Goal: Task Accomplishment & Management: Complete application form

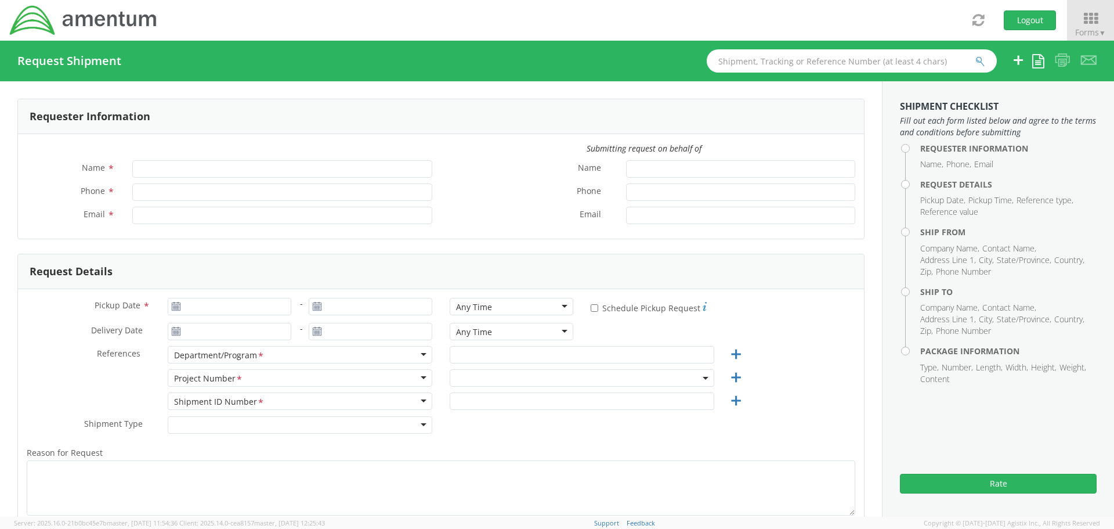
type input "[PERSON_NAME]"
type input "[PHONE_NUMBER]"
type input "[PERSON_NAME][EMAIL_ADDRESS][PERSON_NAME][DOMAIN_NAME]"
click at [177, 305] on icon at bounding box center [176, 306] width 10 height 9
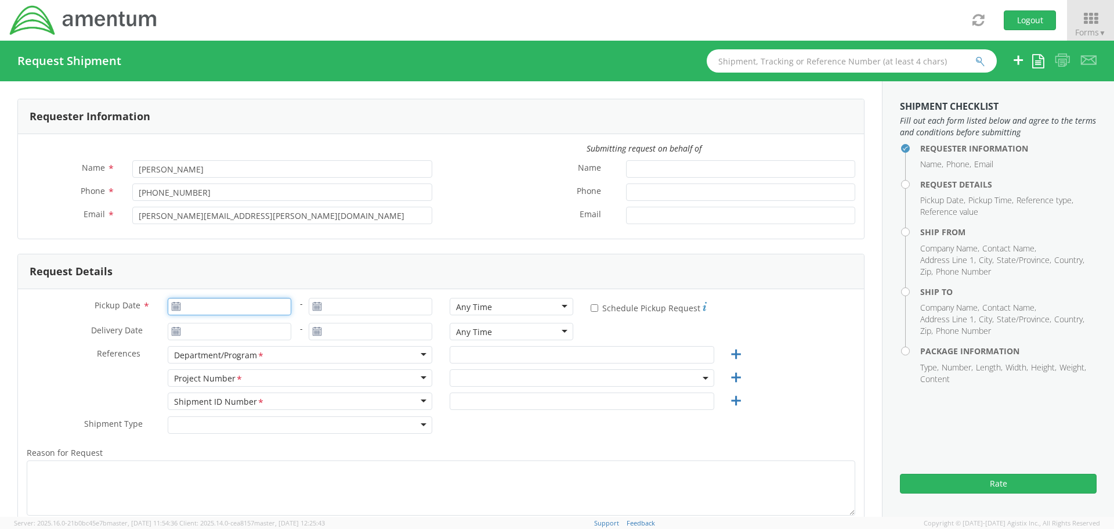
click at [200, 308] on input "Pickup Date *" at bounding box center [230, 306] width 124 height 17
type input "[DATE]"
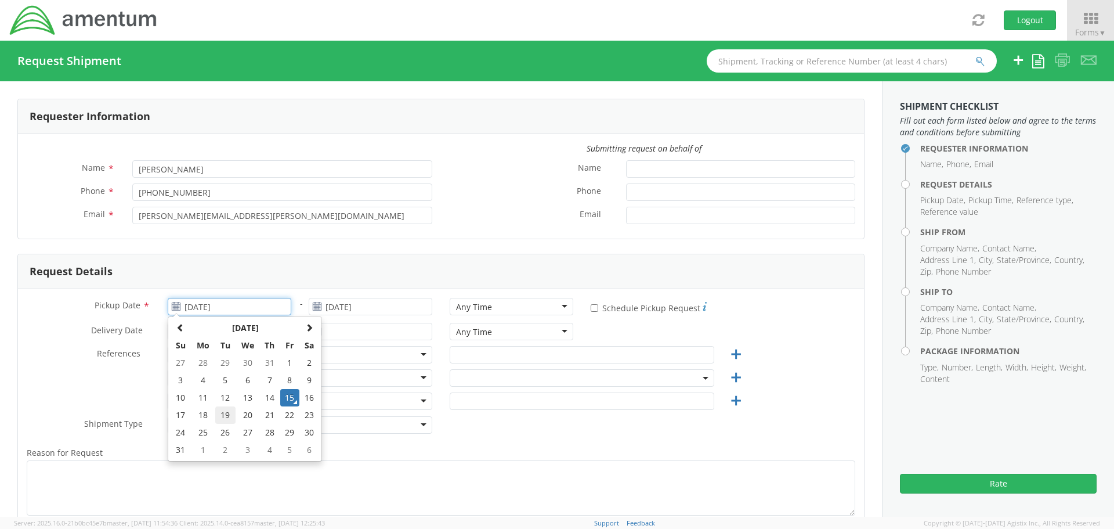
click at [220, 413] on td "19" at bounding box center [225, 414] width 20 height 17
type input "[DATE]"
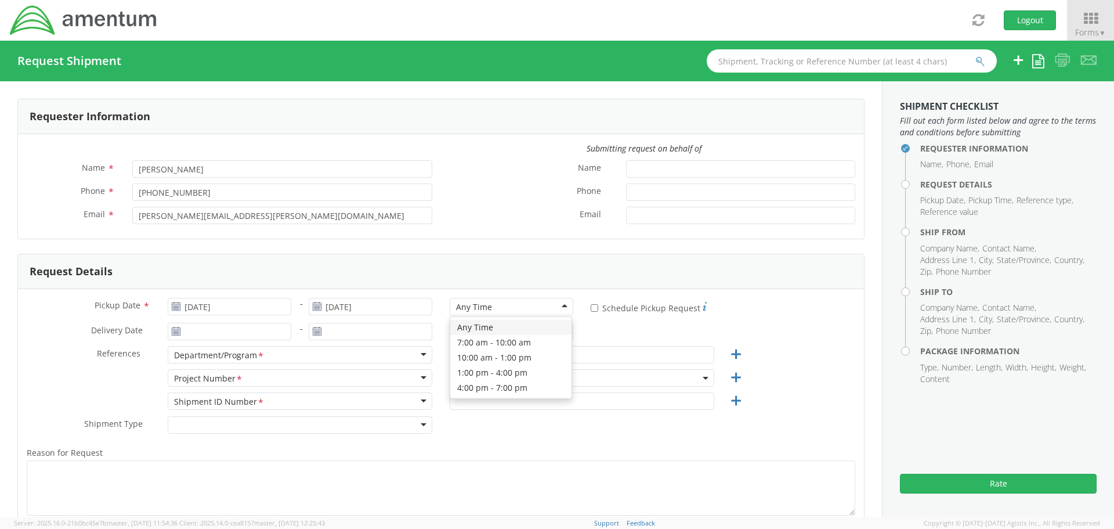
click at [558, 307] on div "Any Time" at bounding box center [512, 306] width 124 height 17
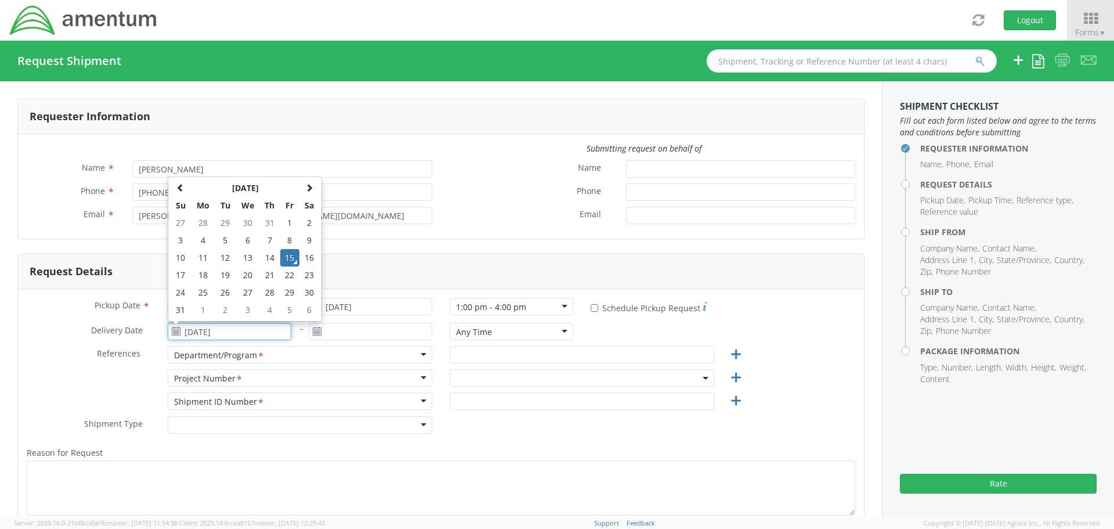
click at [237, 328] on input "[DATE]" at bounding box center [230, 331] width 124 height 17
click at [223, 276] on td "19" at bounding box center [225, 274] width 20 height 17
type input "[DATE]"
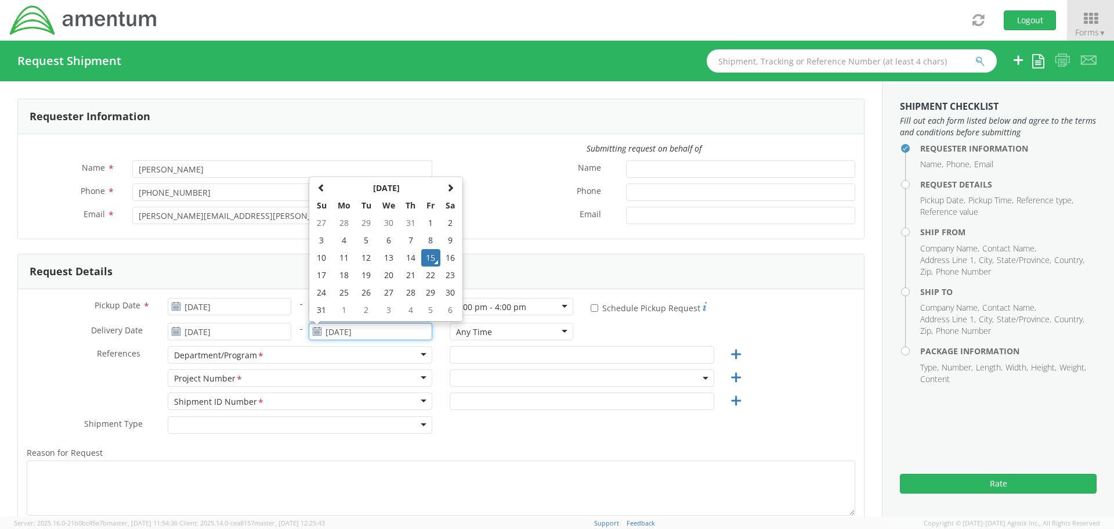
click at [350, 333] on input "[DATE]" at bounding box center [371, 331] width 124 height 17
click at [385, 277] on td "20" at bounding box center [389, 274] width 24 height 17
click at [361, 331] on input "[DATE]" at bounding box center [371, 331] width 124 height 17
click at [427, 277] on td "22" at bounding box center [431, 274] width 20 height 17
type input "[DATE]"
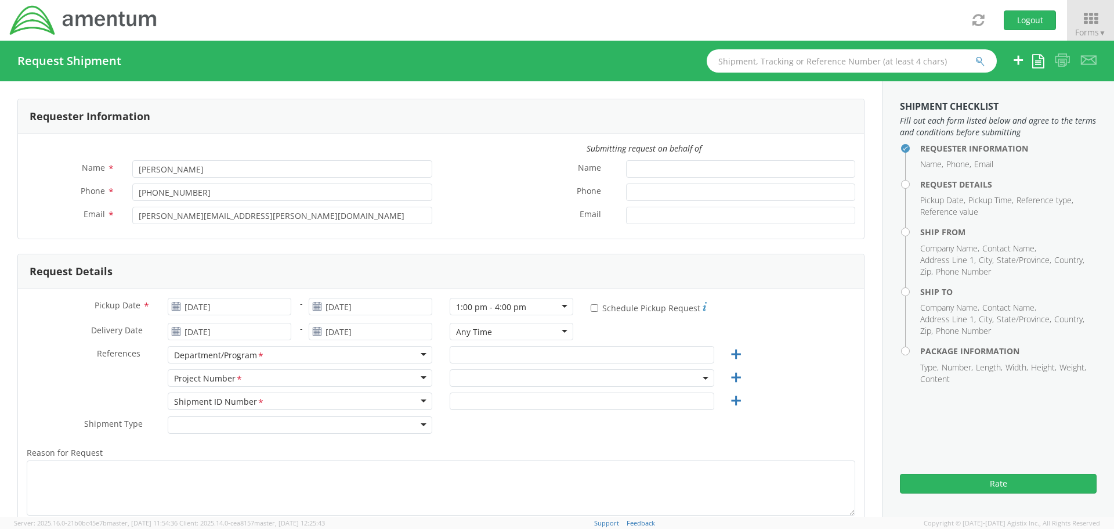
click at [595, 335] on div "Delivery Date * [DATE] - [DATE] Any Time Any Time Any Time 7:00 am - 10:00 am 1…" at bounding box center [441, 334] width 846 height 23
click at [591, 310] on input "* Schedule Pickup Request" at bounding box center [595, 308] width 8 height 8
checkbox input "true"
click at [514, 357] on input "text" at bounding box center [582, 354] width 265 height 17
type input "4686.01.006.c.0007"
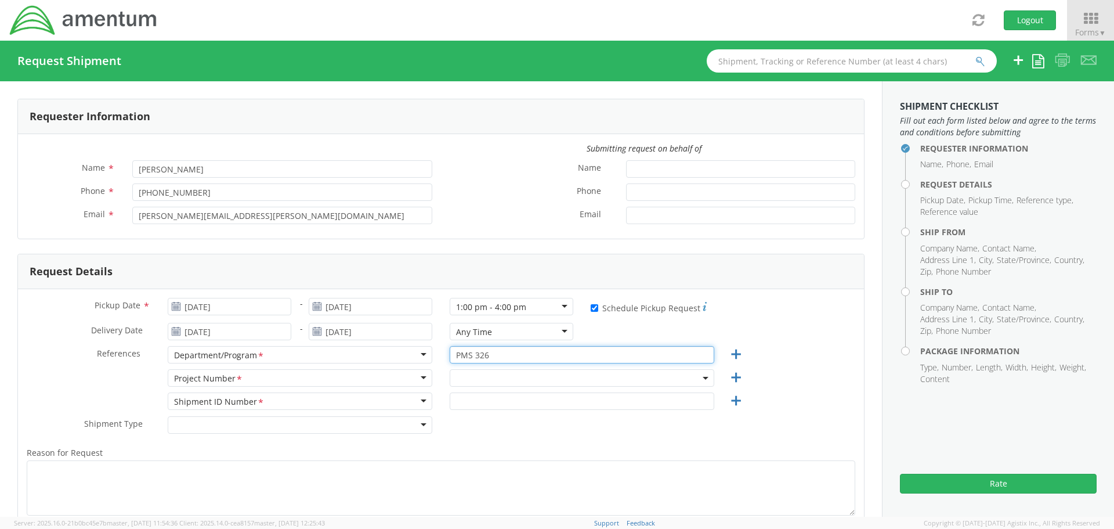
type input "PMS 326"
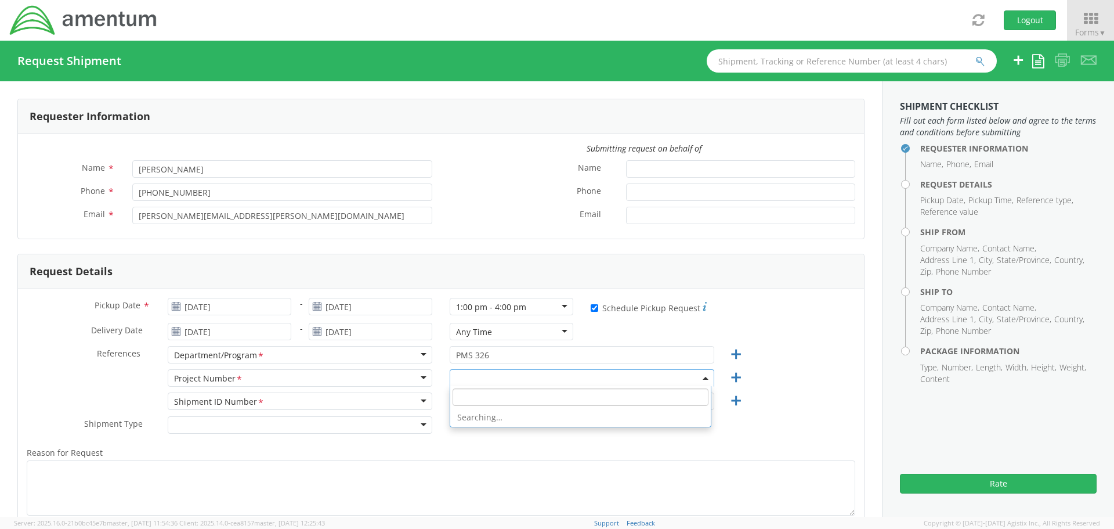
click at [475, 395] on input "search" at bounding box center [581, 396] width 256 height 17
paste input "4686.01.006.c.0007"
click at [544, 401] on input "4686.01.006.c.0007" at bounding box center [581, 396] width 256 height 17
paste input "868.01.006.C.0007AC.US.AMTODC"
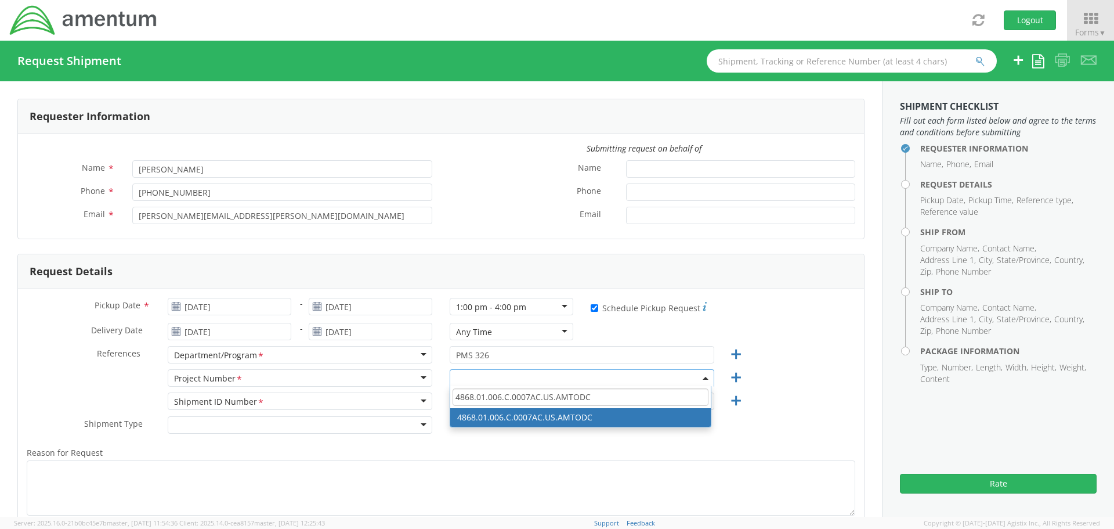
type input "4868.01.006.C.0007AC.US.AMTODC"
select select "4868.01.006.C.0007AC.US.AMTODC"
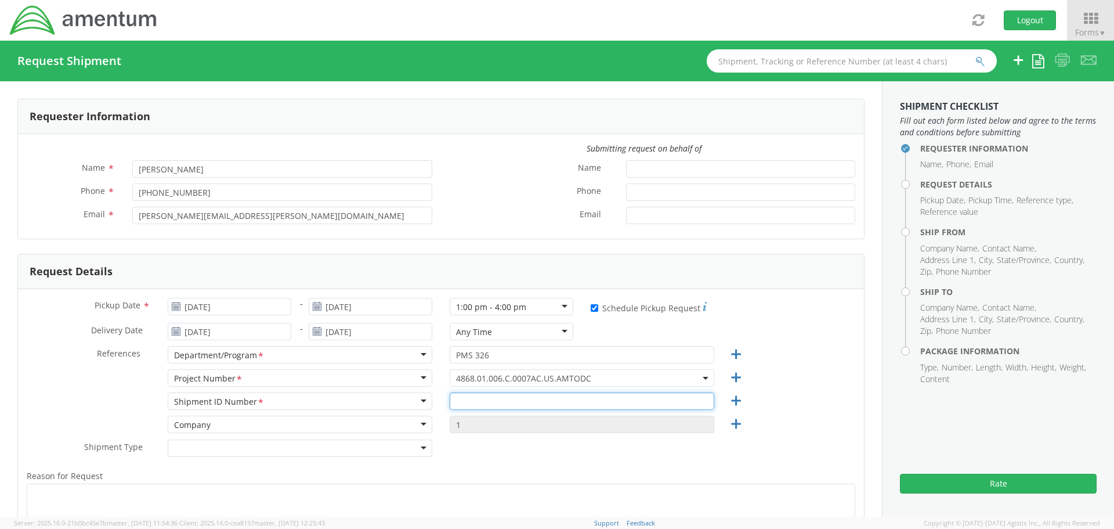
click at [476, 400] on input "text" at bounding box center [582, 400] width 265 height 17
type input "MK92 PA Triwall"
click at [528, 465] on div "Reason for Request * Shipment Notification * Add email addresses separated by c…" at bounding box center [441, 536] width 846 height 146
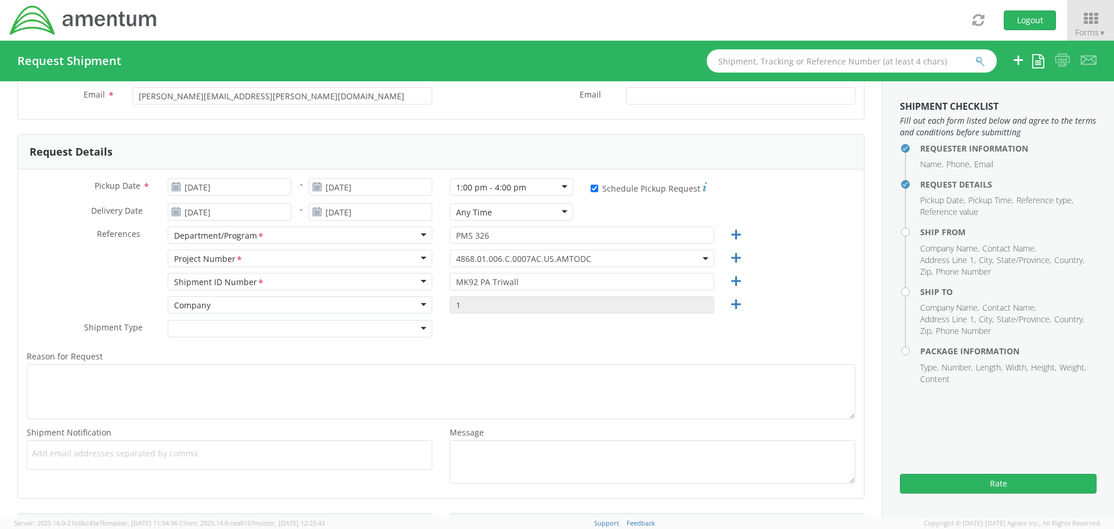
scroll to position [232, 0]
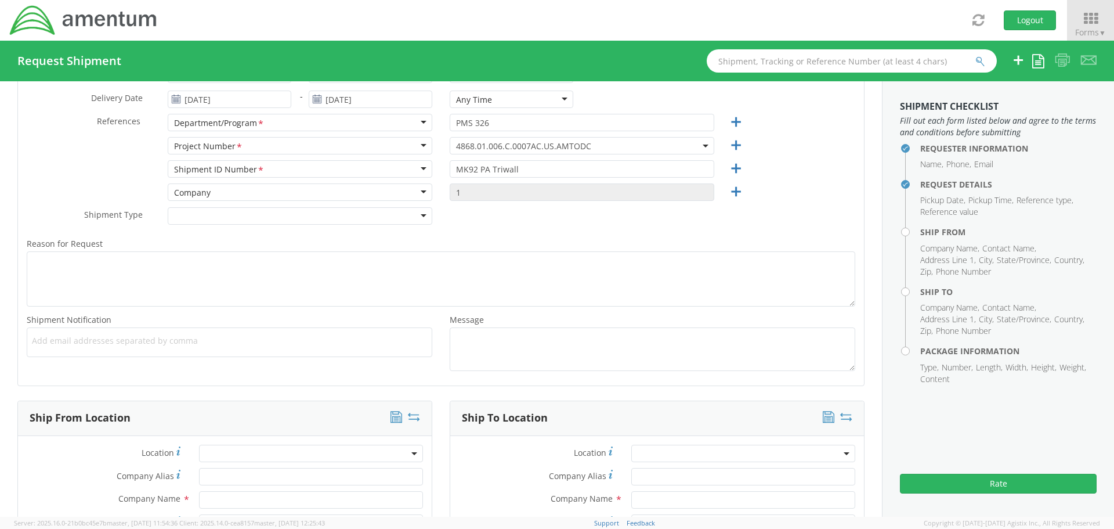
click at [420, 216] on div at bounding box center [300, 215] width 265 height 17
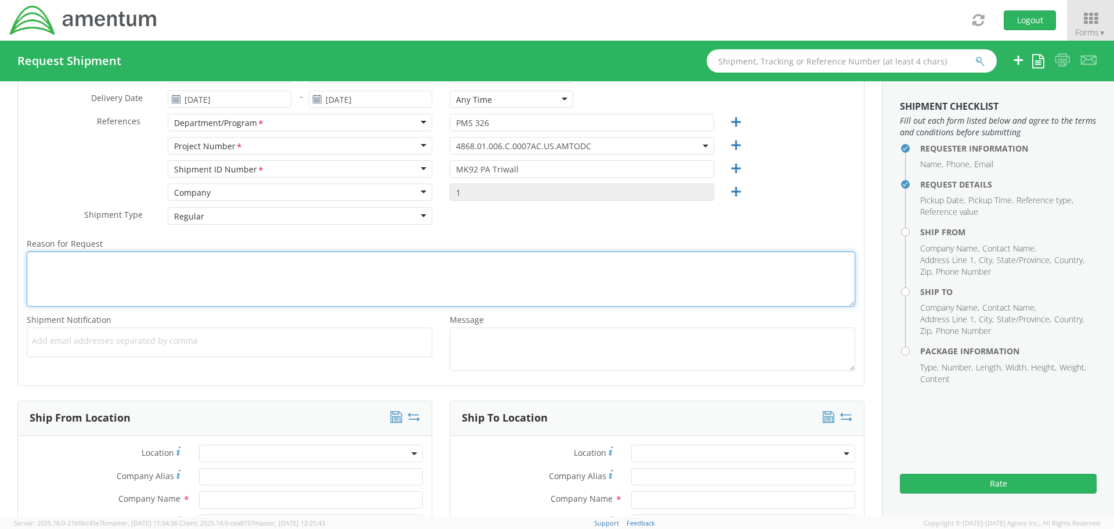
click at [34, 263] on textarea "Reason for Request *" at bounding box center [441, 278] width 829 height 55
type textarea "Move customer material for storage."
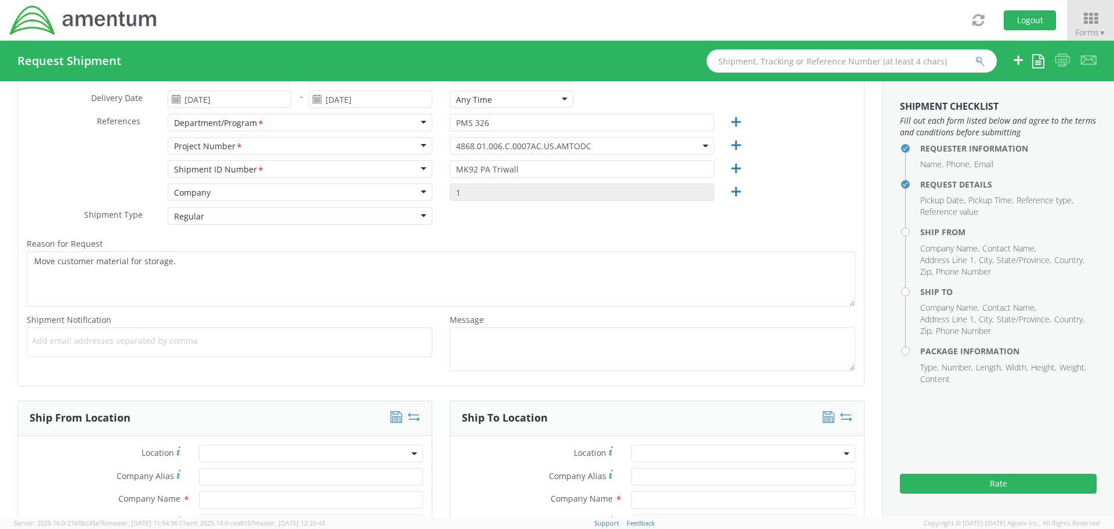
click at [412, 452] on b at bounding box center [414, 453] width 6 height 3
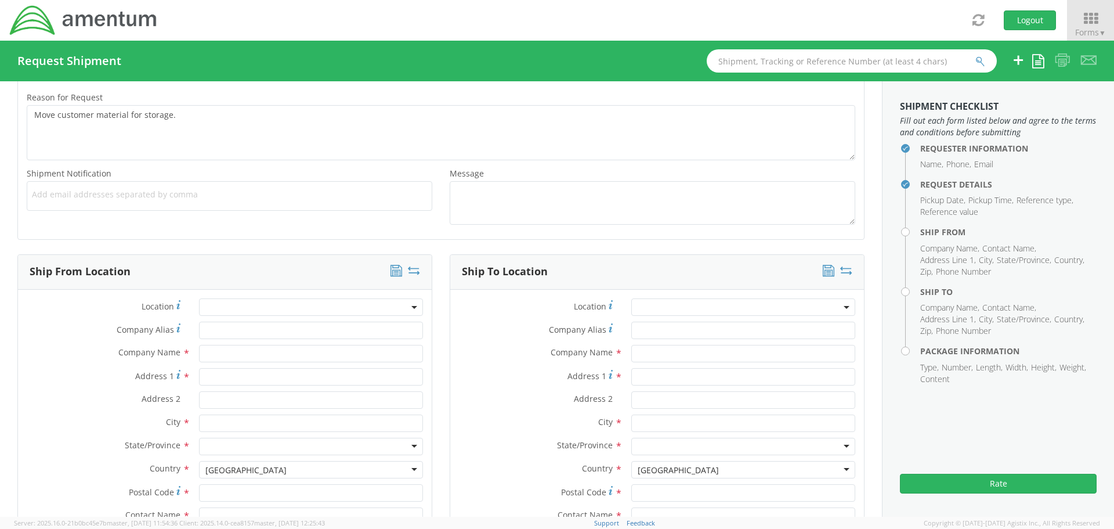
scroll to position [406, 0]
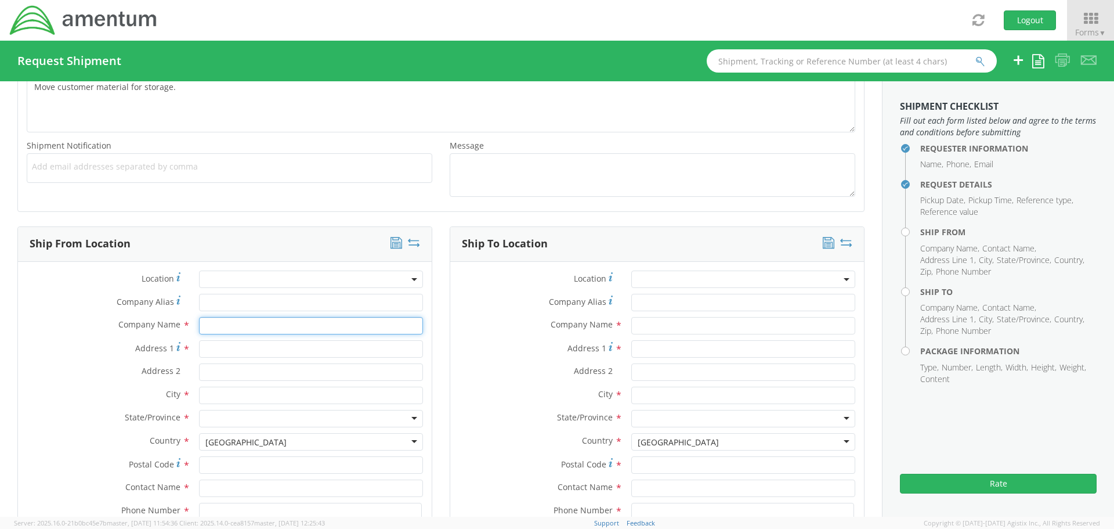
click at [223, 324] on input "text" at bounding box center [311, 325] width 224 height 17
type input "Lockheed [PERSON_NAME]"
type input "[STREET_ADDRESS]"
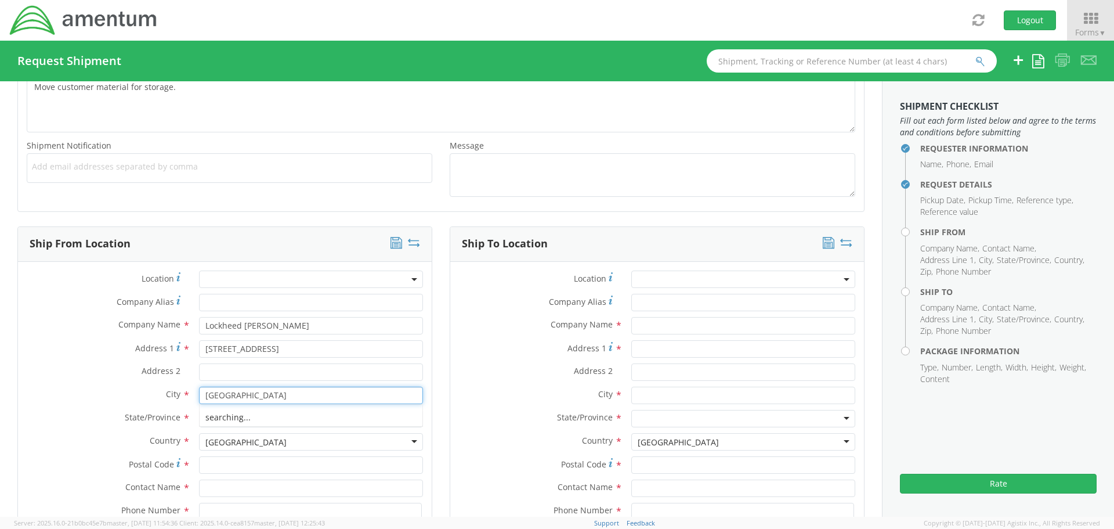
type input "[GEOGRAPHIC_DATA]"
click at [459, 414] on label "State/Province *" at bounding box center [536, 417] width 172 height 15
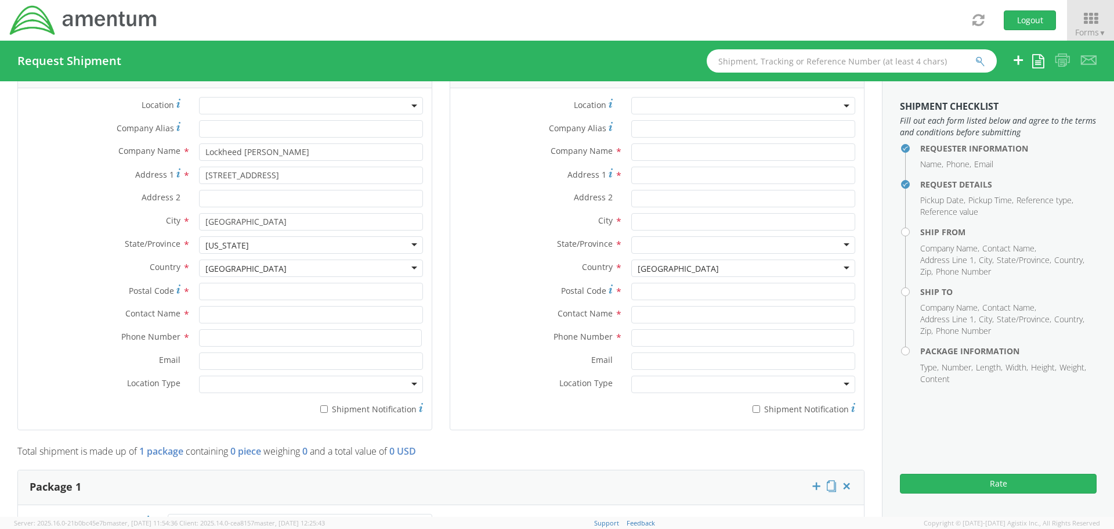
scroll to position [580, 0]
click at [219, 298] on input "Postal Code *" at bounding box center [311, 290] width 224 height 17
type input "08085"
click at [218, 312] on input "text" at bounding box center [311, 313] width 224 height 17
click at [216, 316] on input "text" at bounding box center [311, 313] width 224 height 17
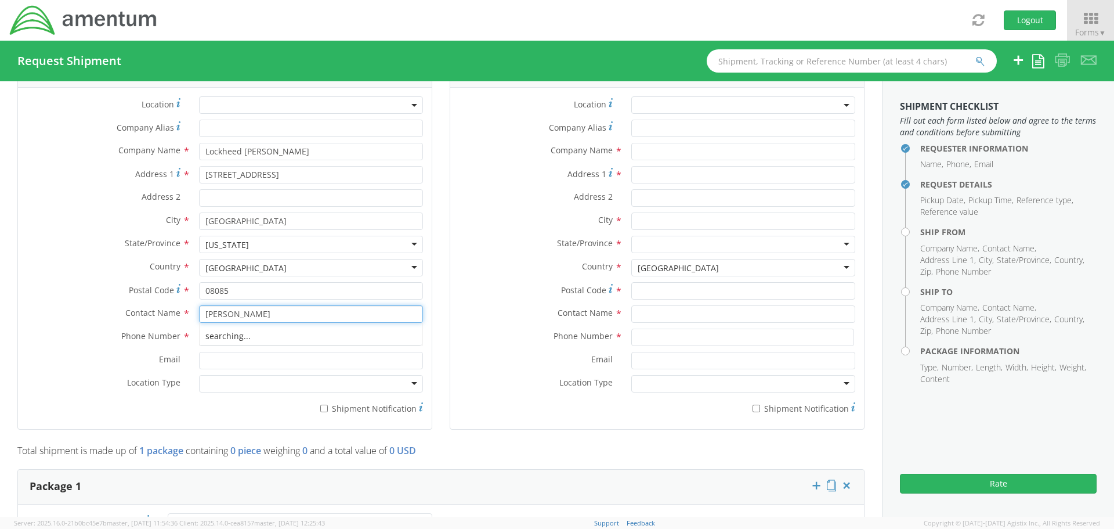
type input "[PERSON_NAME]"
click at [219, 334] on input at bounding box center [310, 336] width 223 height 17
type input "8563726350"
click at [220, 362] on input "Email *" at bounding box center [311, 360] width 224 height 17
click at [475, 355] on label "Email *" at bounding box center [536, 359] width 172 height 15
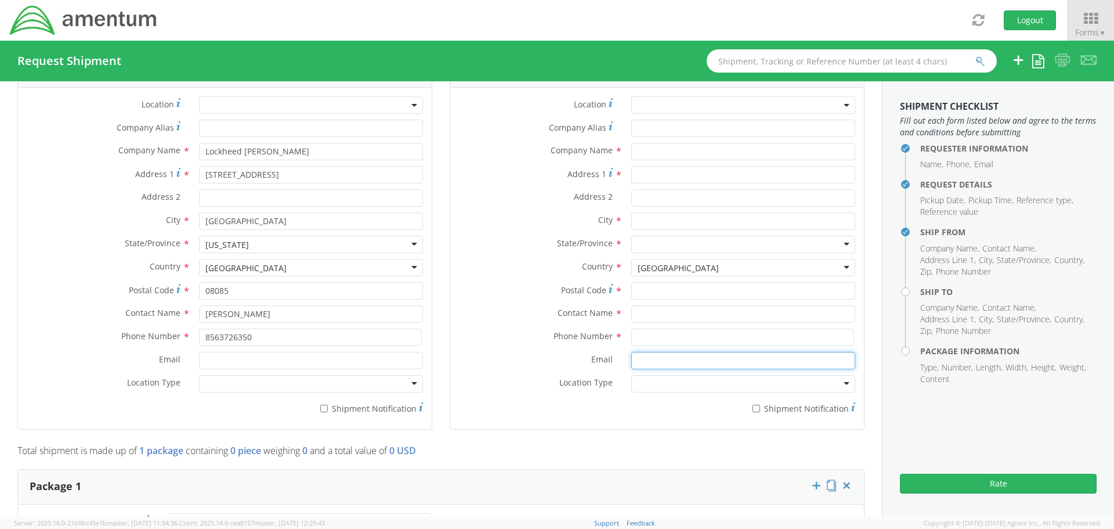
click at [631, 355] on input "Email *" at bounding box center [743, 360] width 224 height 17
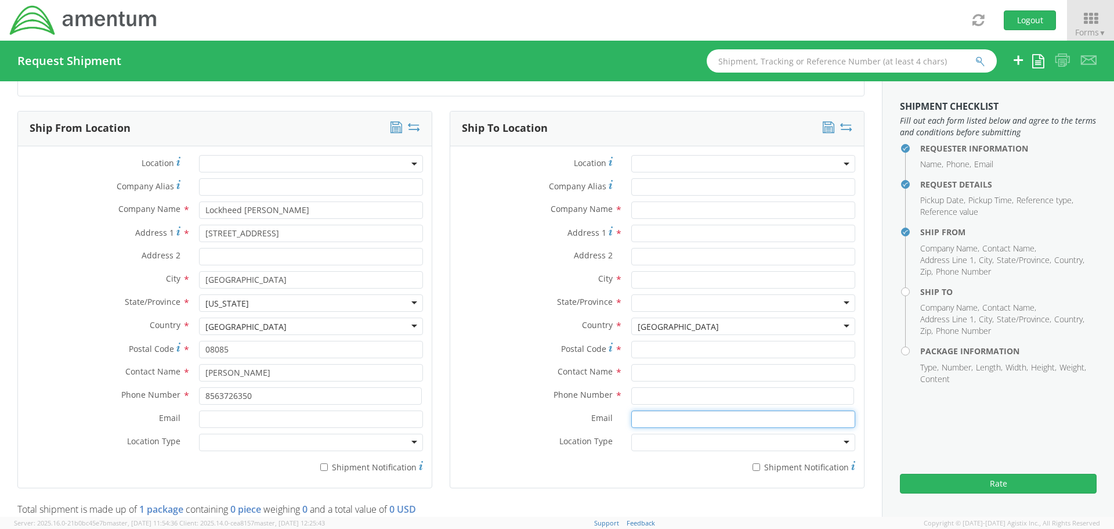
scroll to position [522, 0]
click at [643, 210] on input "text" at bounding box center [743, 209] width 224 height 17
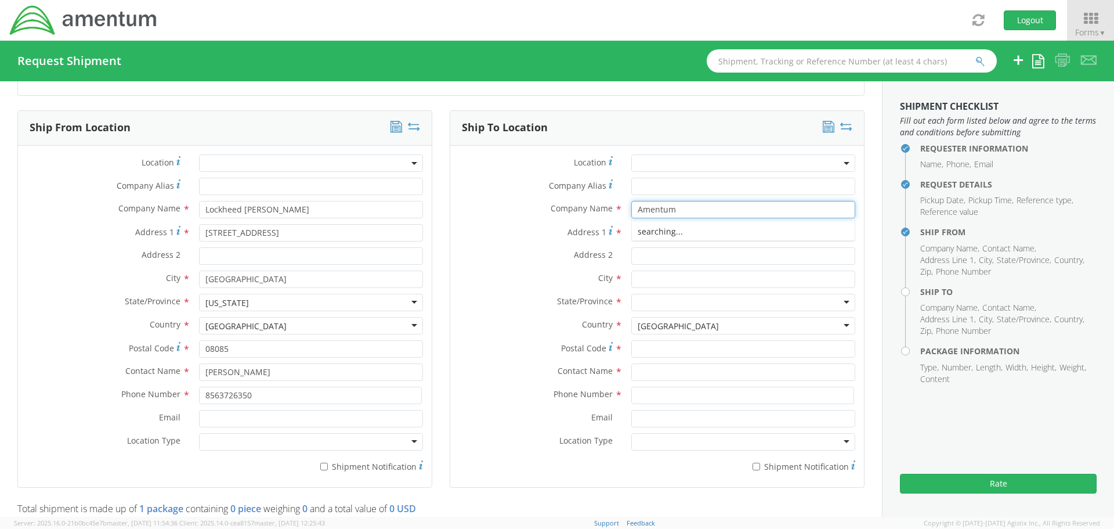
type input "Amentum"
type input "[STREET_ADDRESS]"
type input "[GEOGRAPHIC_DATA]"
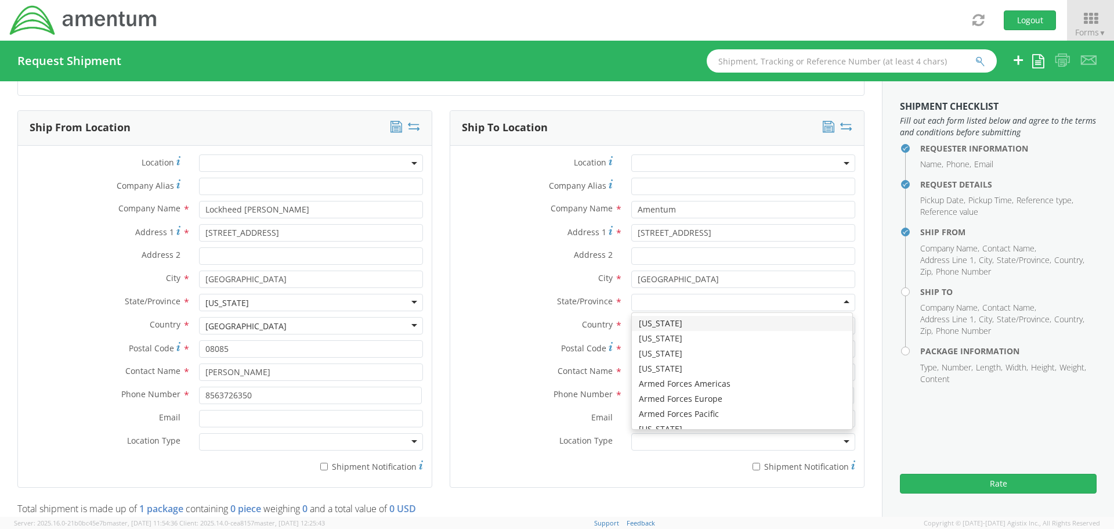
type input "v"
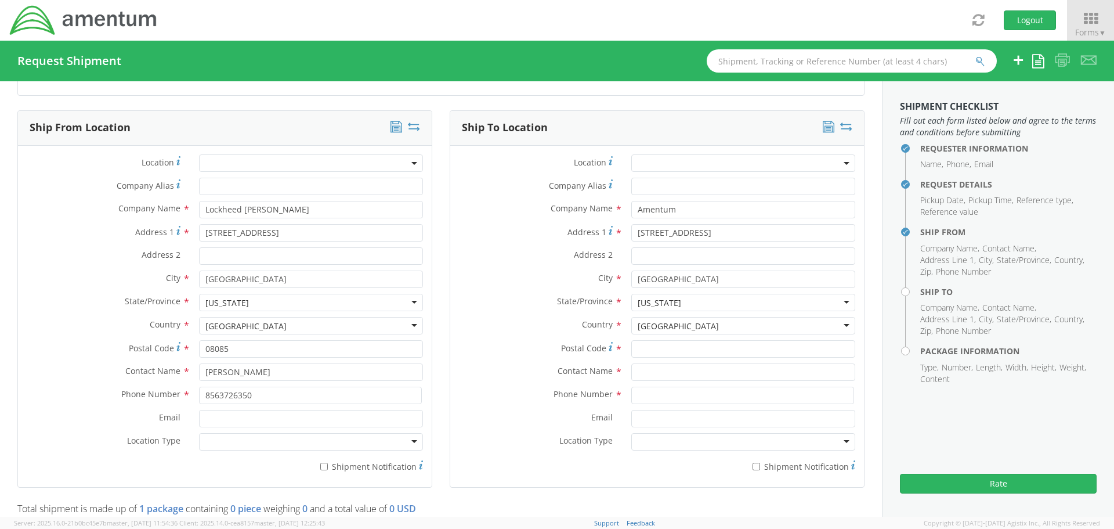
scroll to position [2926, 0]
type input "22407"
type input "[PERSON_NAME]"
type input "7578173837"
type input "[EMAIL_ADDRESS][DOMAIN_NAME]"
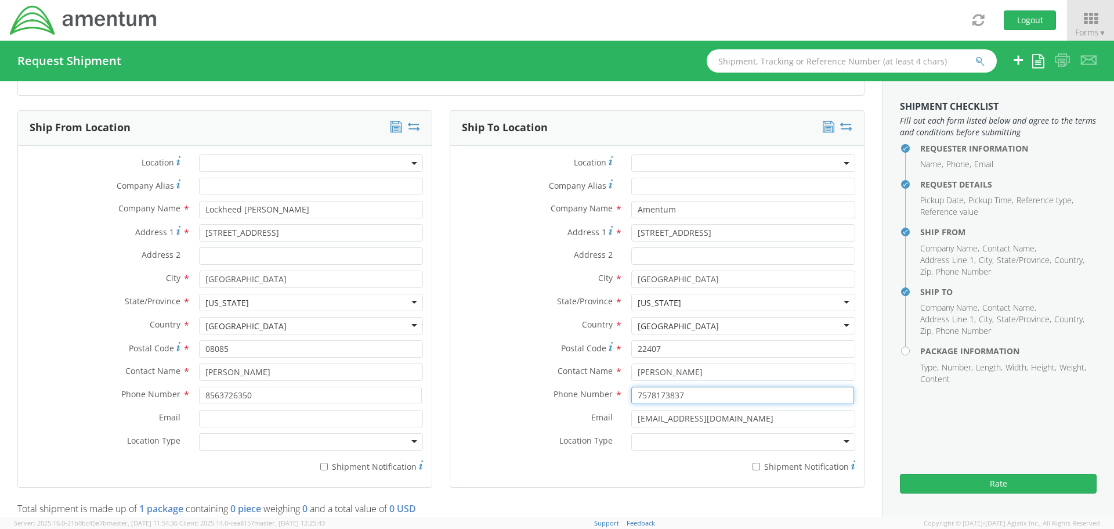
drag, startPoint x: 691, startPoint y: 395, endPoint x: 543, endPoint y: 392, distance: 147.4
click at [543, 392] on div "Phone Number * 7578173837" at bounding box center [657, 395] width 414 height 17
type input "5406846513"
type input "[PERSON_NAME][EMAIL_ADDRESS][PERSON_NAME][DOMAIN_NAME]"
click at [413, 448] on div at bounding box center [311, 441] width 224 height 17
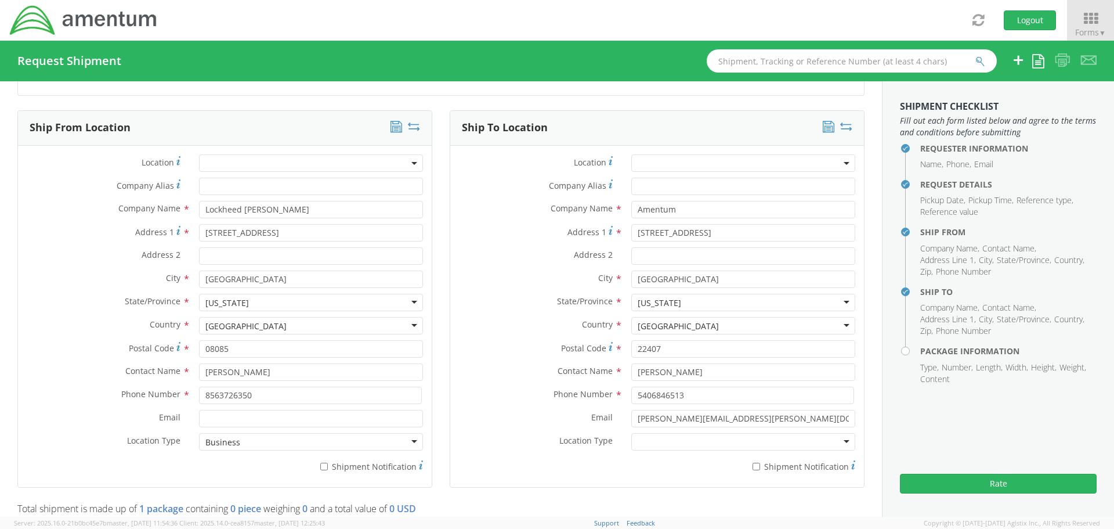
click at [841, 440] on div at bounding box center [743, 441] width 224 height 17
click at [655, 478] on div "Location * Company Alias * Company Name * Amentum Amentum Amentum - ( [PERSON_N…" at bounding box center [657, 316] width 414 height 341
click at [753, 466] on input "* Shipment Notification" at bounding box center [757, 467] width 8 height 8
checkbox input "true"
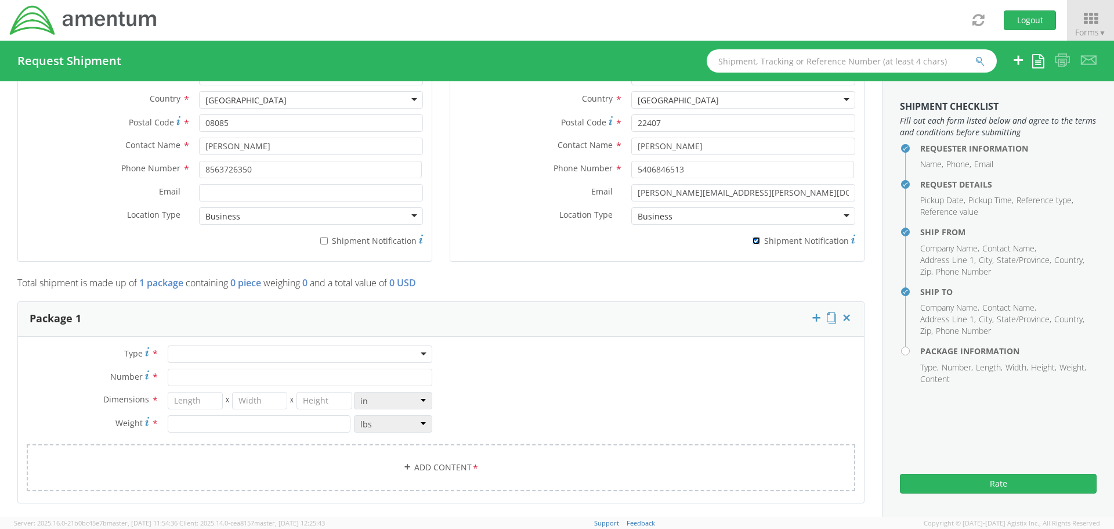
scroll to position [754, 0]
click at [420, 345] on div at bounding box center [300, 347] width 265 height 17
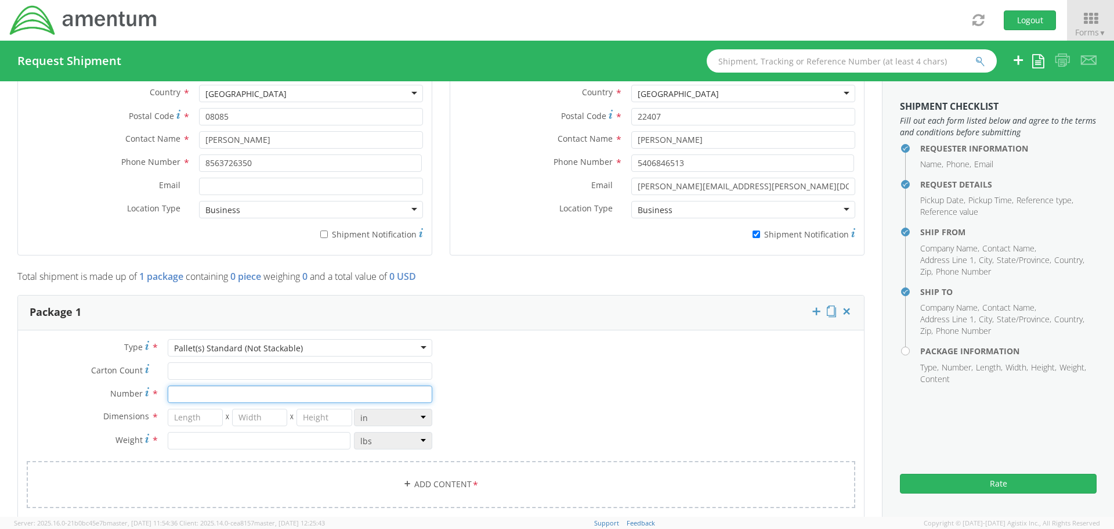
click at [205, 396] on input "Number *" at bounding box center [300, 393] width 265 height 17
type input "1"
click at [198, 417] on input "number" at bounding box center [195, 417] width 55 height 17
type input "45"
type input "38"
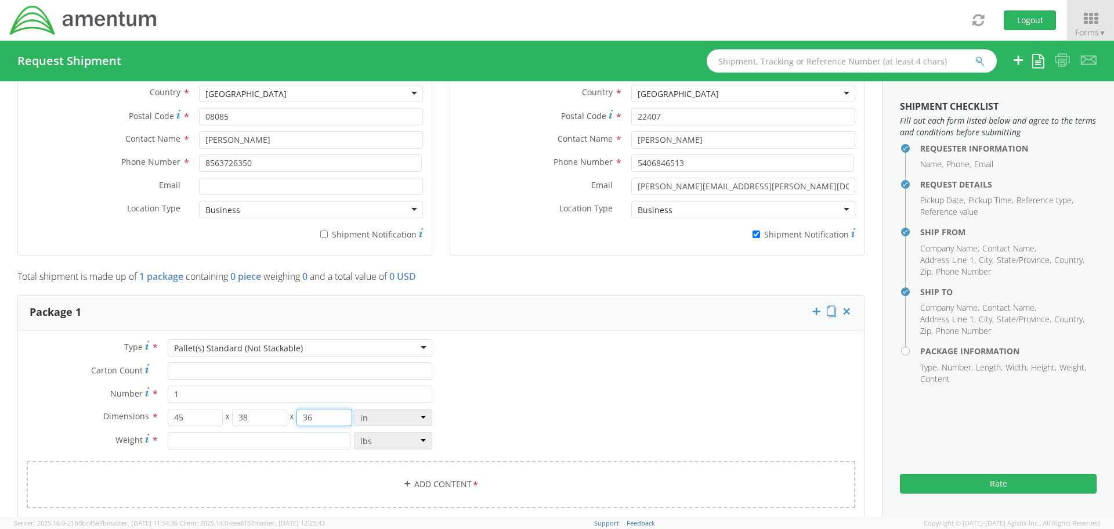
type input "36"
click at [275, 441] on input "number" at bounding box center [259, 440] width 183 height 17
type input "160"
click at [429, 483] on link "Add Content *" at bounding box center [441, 484] width 829 height 47
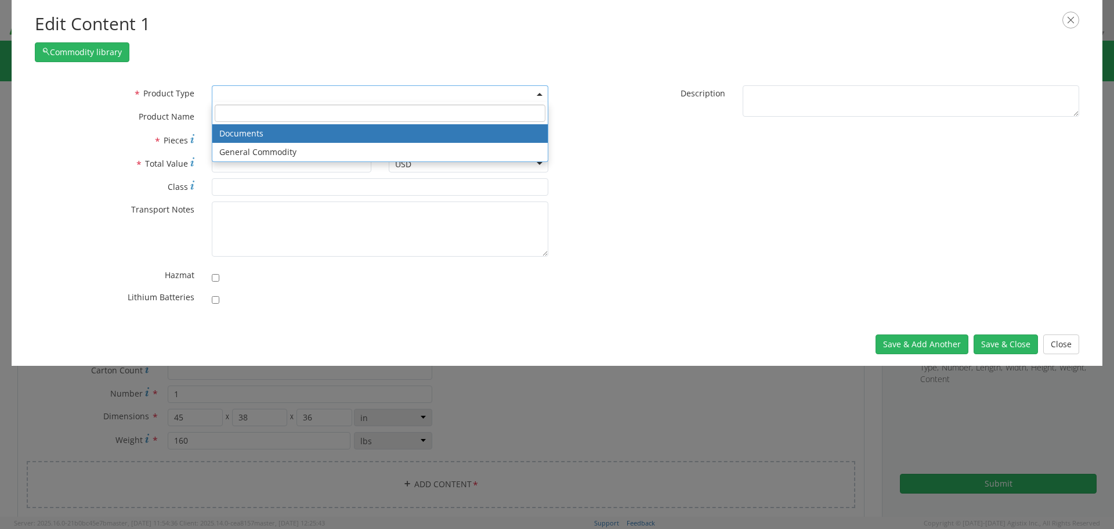
click at [542, 92] on span at bounding box center [380, 93] width 337 height 17
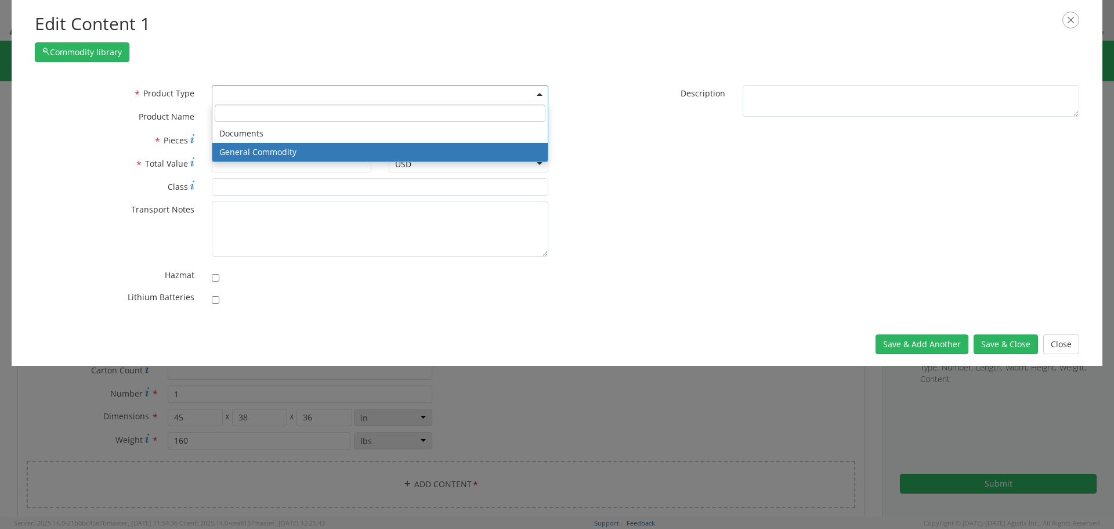
select select "COMMODITY"
type input "General Commodity"
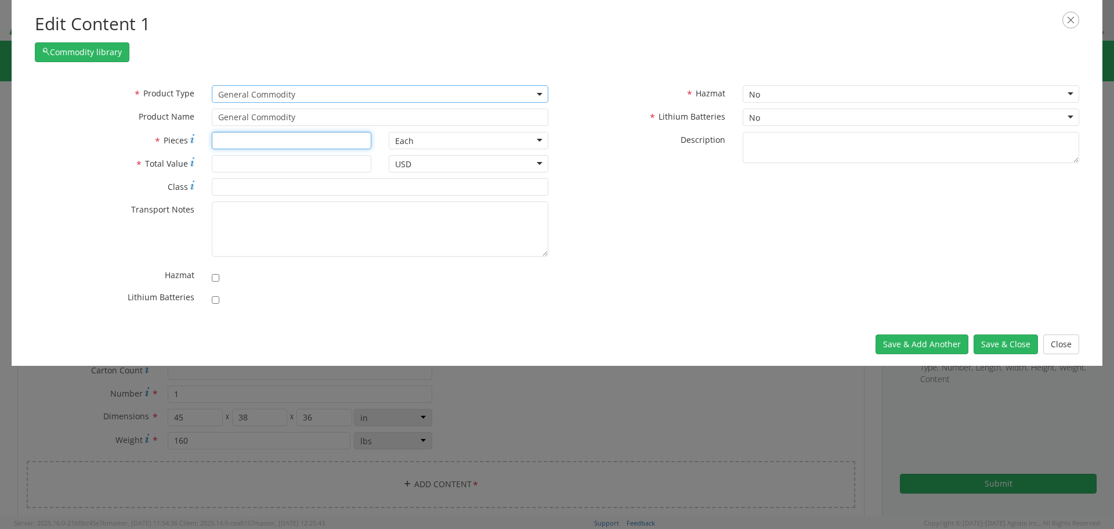
click at [237, 138] on input "* Pieces" at bounding box center [292, 140] width 160 height 17
type input "1"
click at [236, 165] on input "* Total Value" at bounding box center [292, 163] width 160 height 17
type input "2500"
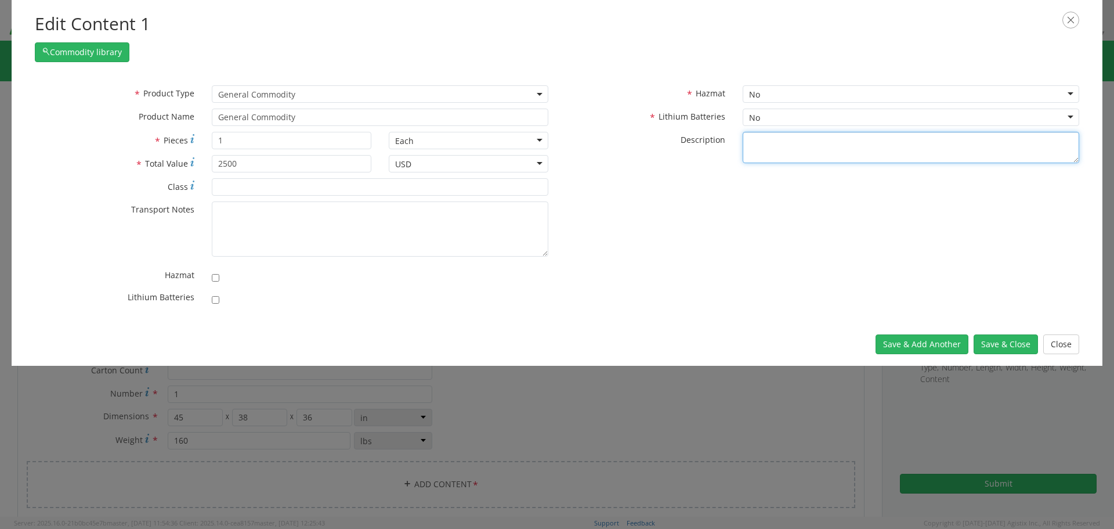
click at [768, 143] on textarea "* Description" at bounding box center [911, 148] width 337 height 32
type textarea "Misc Ship parts"
click at [783, 286] on div "* Product Type Documents General Commodity General Commodity * Product Name Gen…" at bounding box center [557, 198] width 1062 height 226
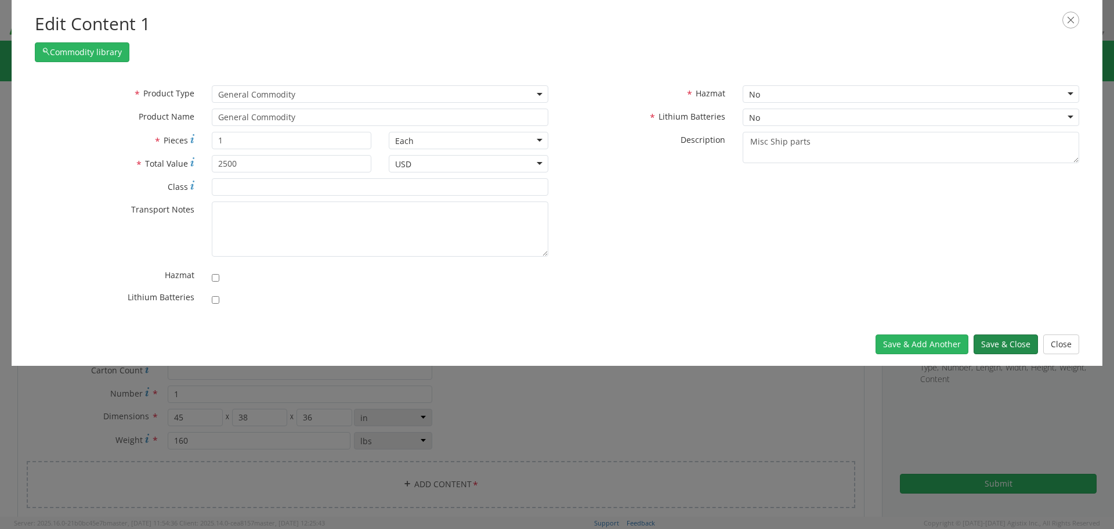
click at [1008, 344] on button "Save & Close" at bounding box center [1006, 344] width 64 height 20
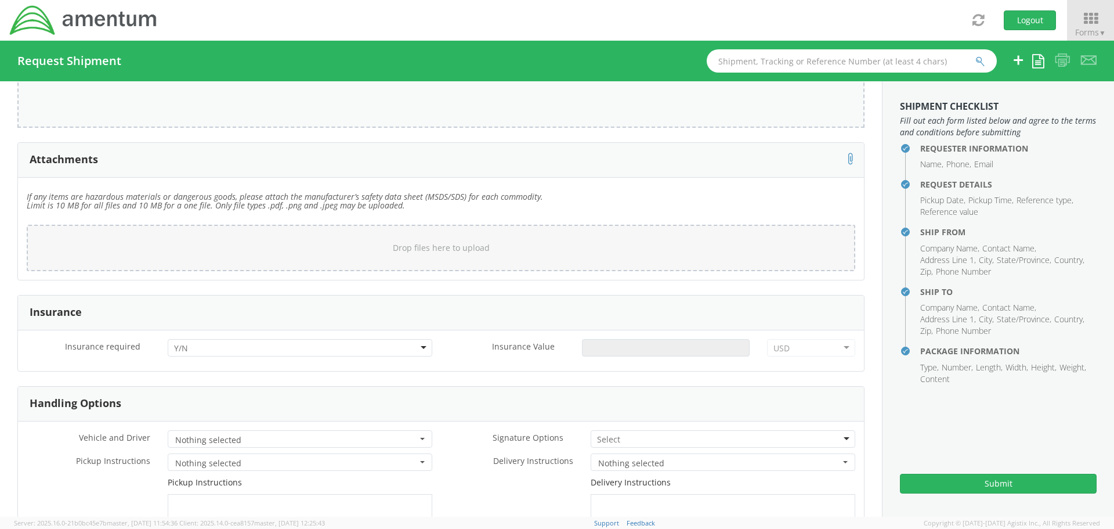
scroll to position [1393, 0]
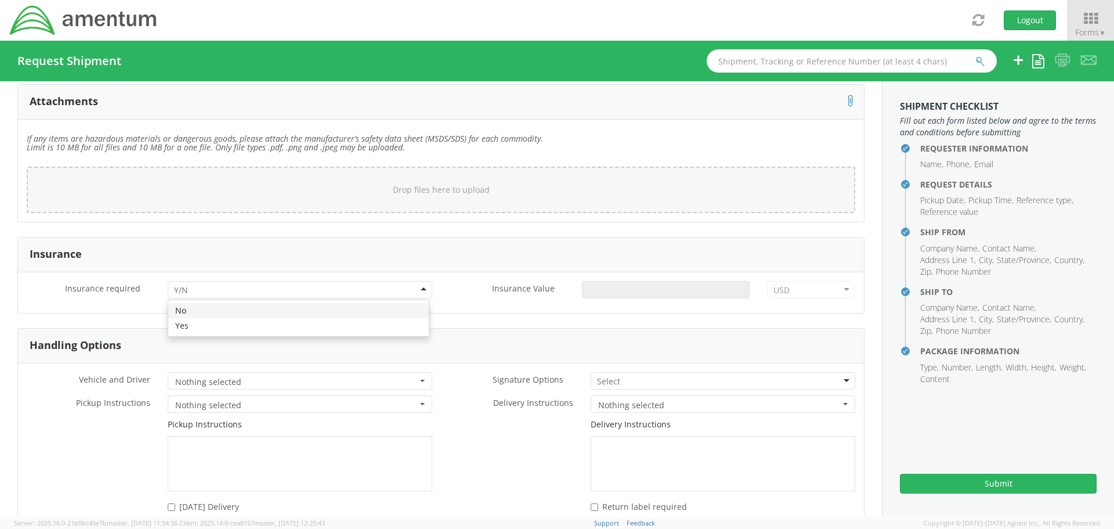
click at [420, 287] on div at bounding box center [300, 289] width 265 height 17
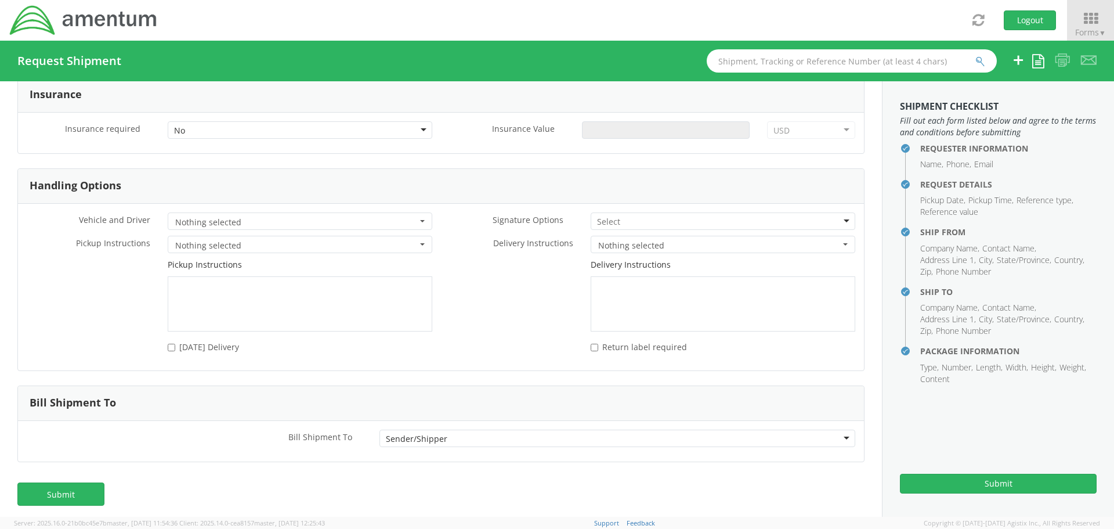
scroll to position [1559, 0]
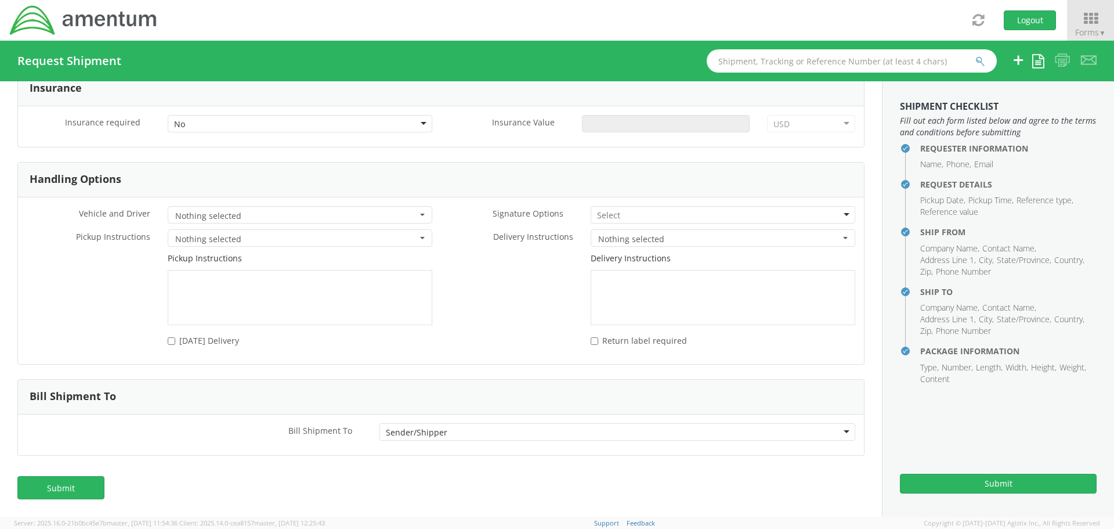
click at [836, 433] on div "Sender/Shipper" at bounding box center [618, 431] width 476 height 17
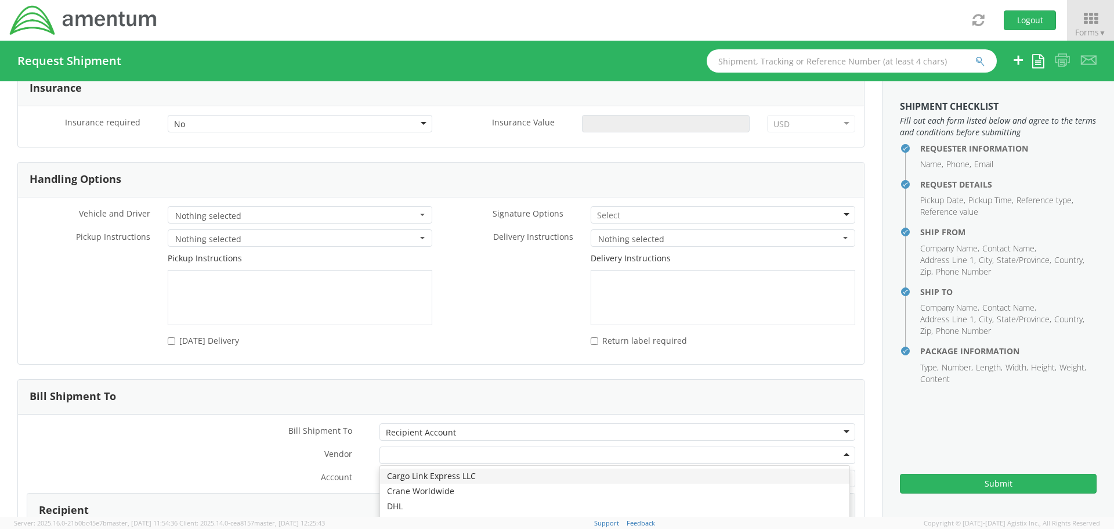
click at [840, 456] on div at bounding box center [618, 454] width 476 height 17
click at [232, 446] on label "Vendor *" at bounding box center [194, 453] width 353 height 15
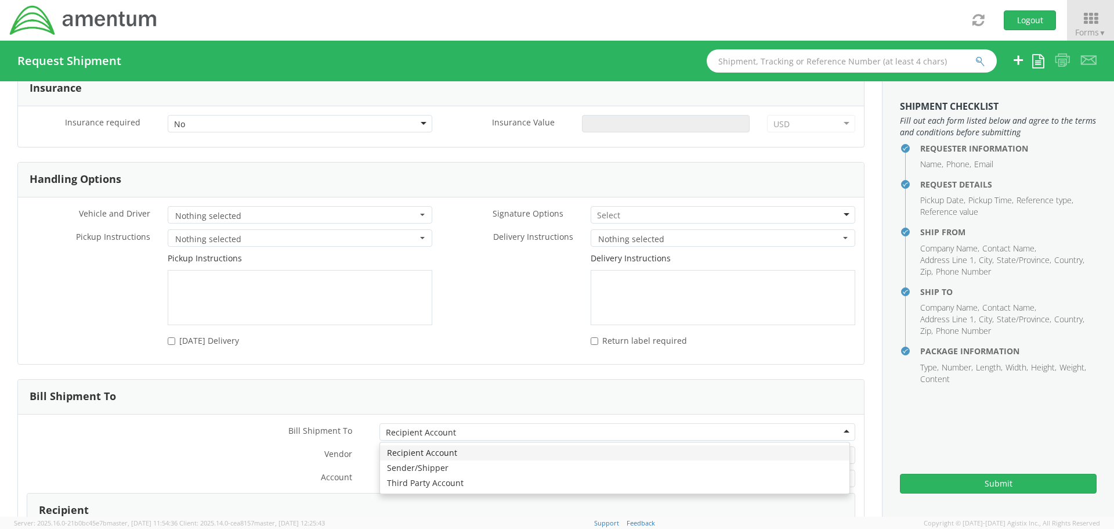
click at [837, 429] on div "Recipient Account" at bounding box center [618, 431] width 476 height 17
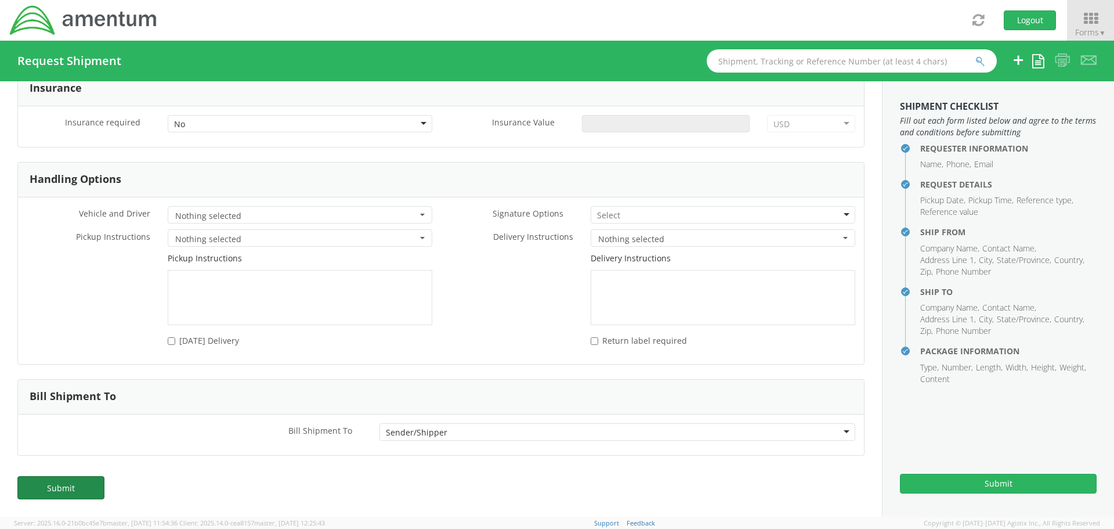
click at [56, 488] on link "Submit" at bounding box center [60, 487] width 87 height 23
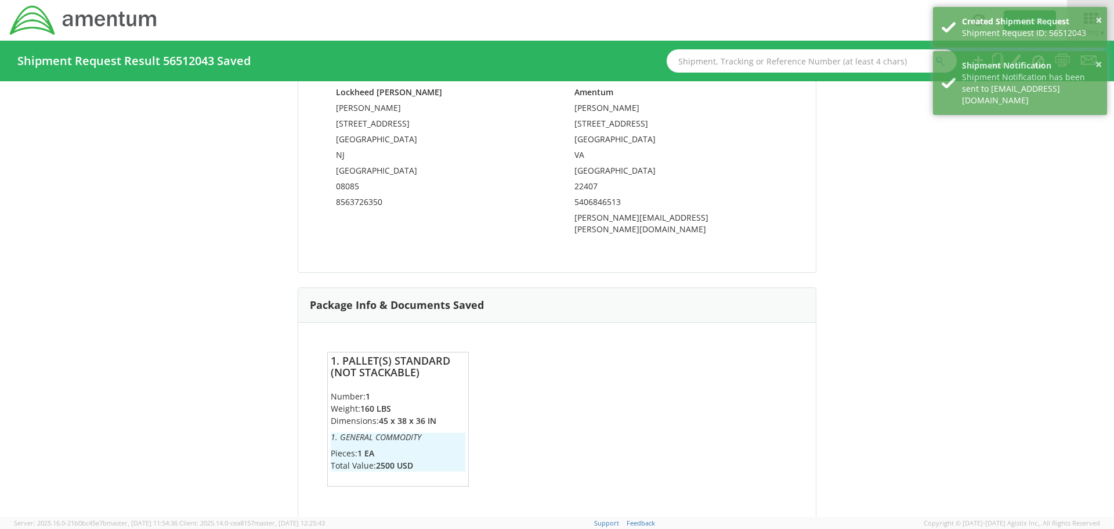
scroll to position [767, 0]
